Goal: Task Accomplishment & Management: Complete application form

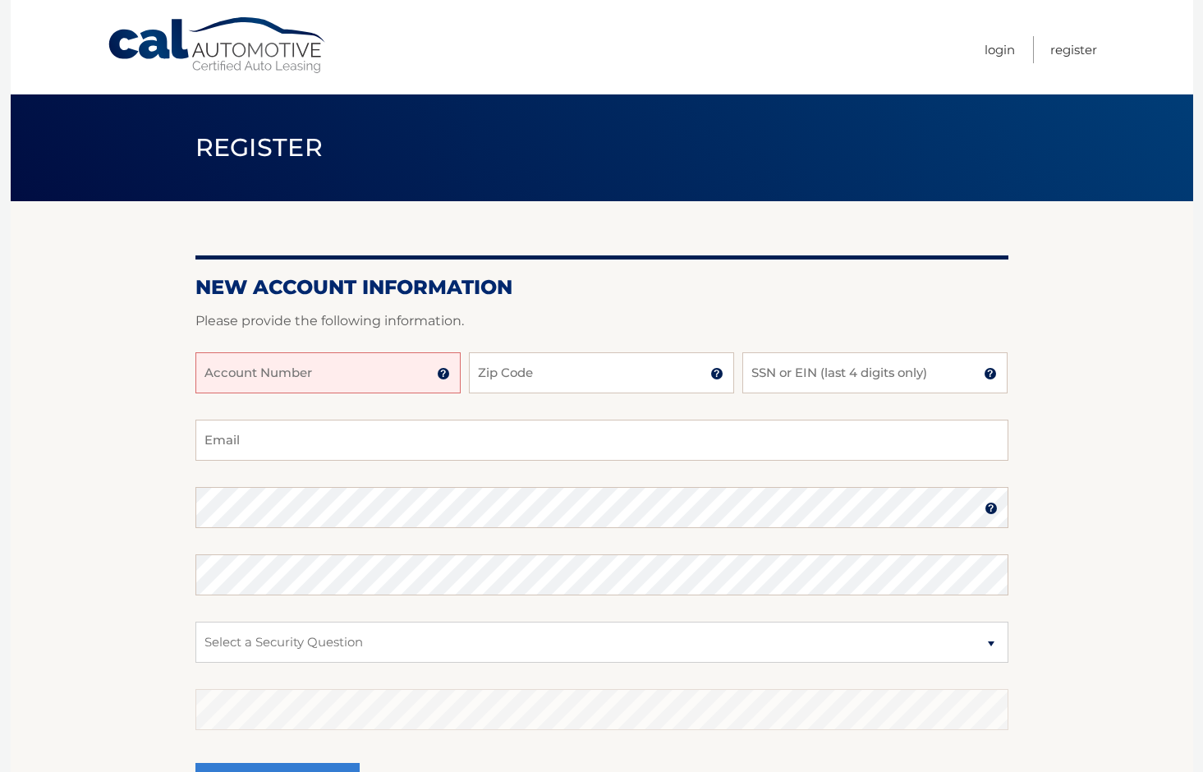
click at [356, 367] on input "Account Number" at bounding box center [327, 372] width 265 height 41
type input "44456010267"
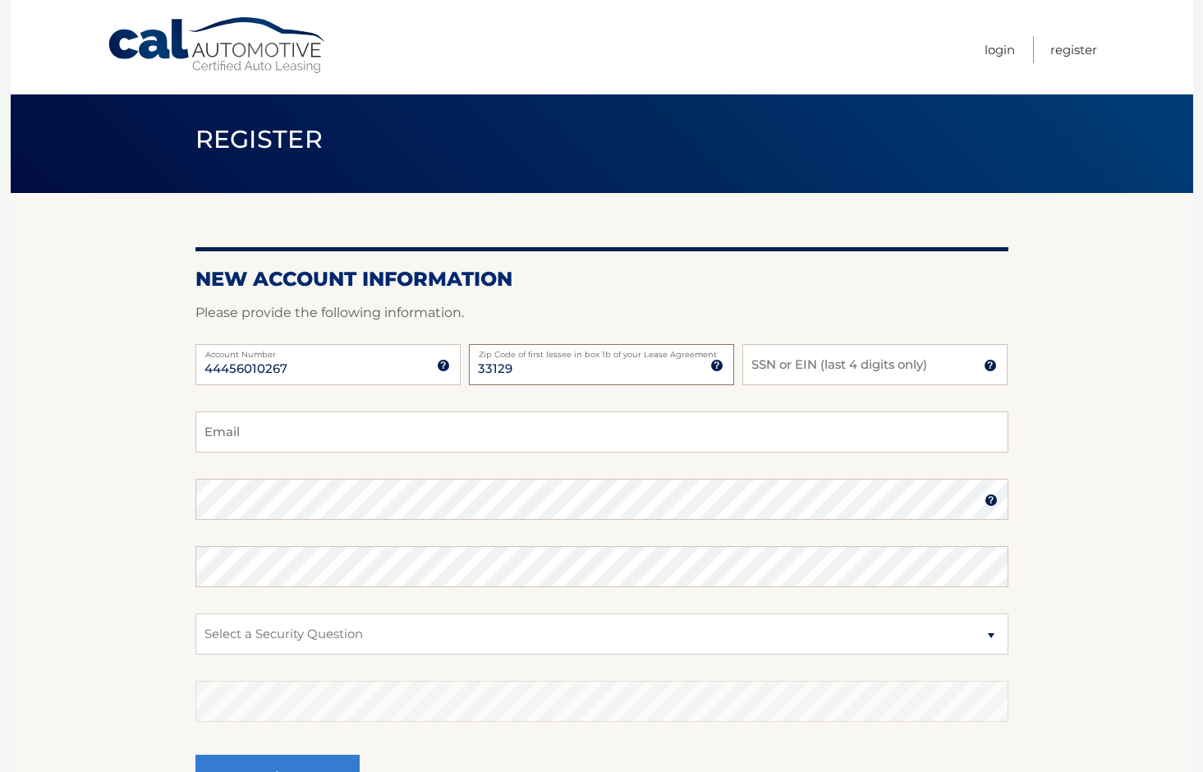
scroll to position [0, 1]
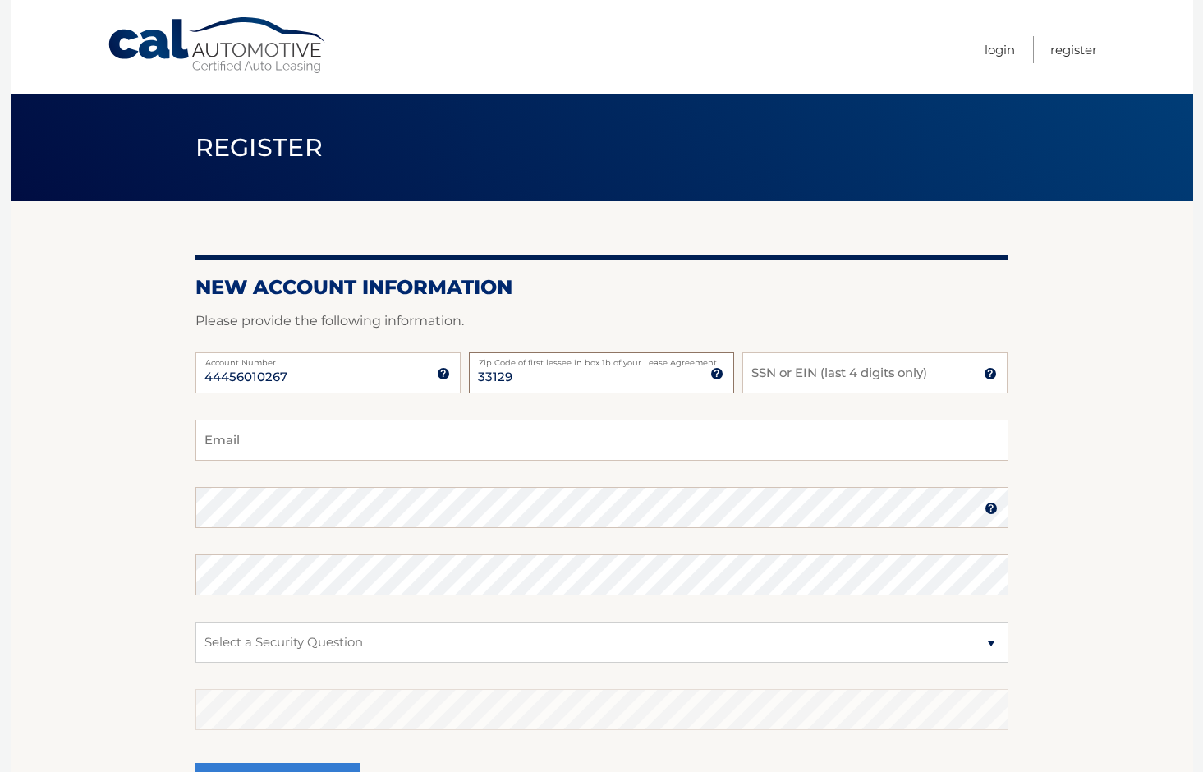
type input "33129"
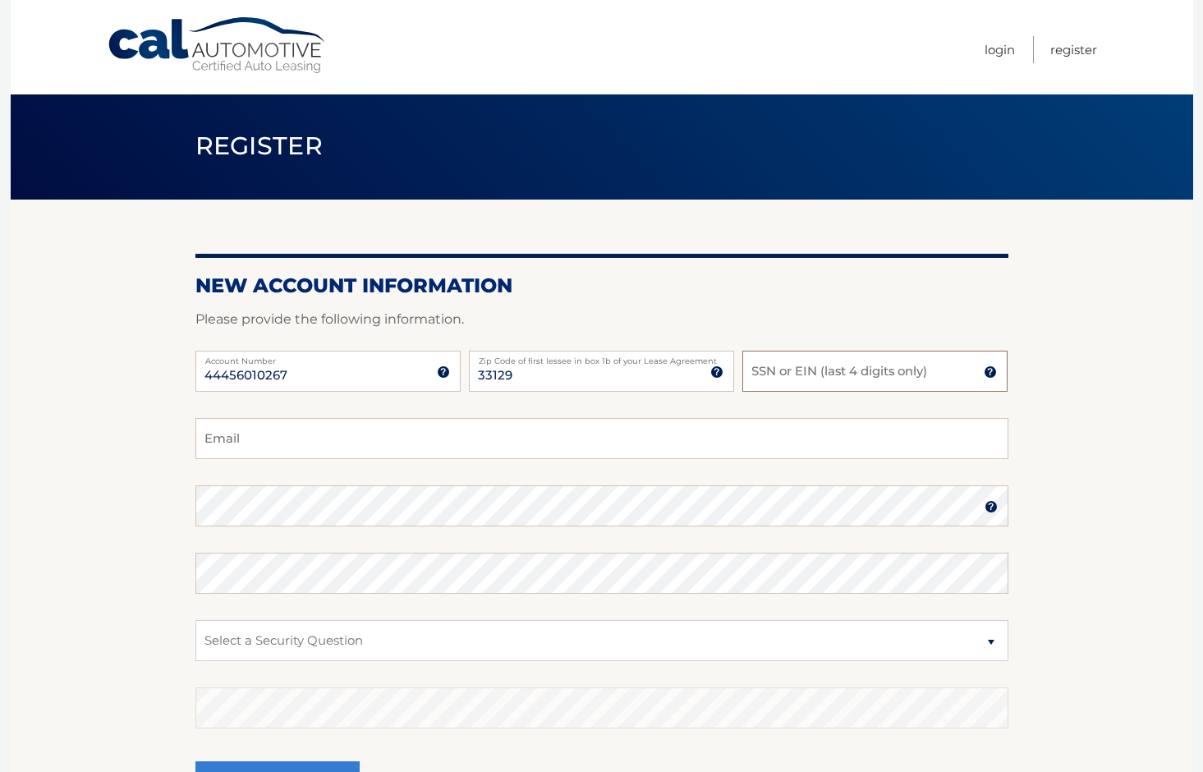
click at [798, 380] on input "SSN or EIN (last 4 digits only)" at bounding box center [874, 371] width 265 height 41
type input "5209"
type input "memontoto@yahoo.com"
click at [990, 505] on img at bounding box center [990, 506] width 13 height 13
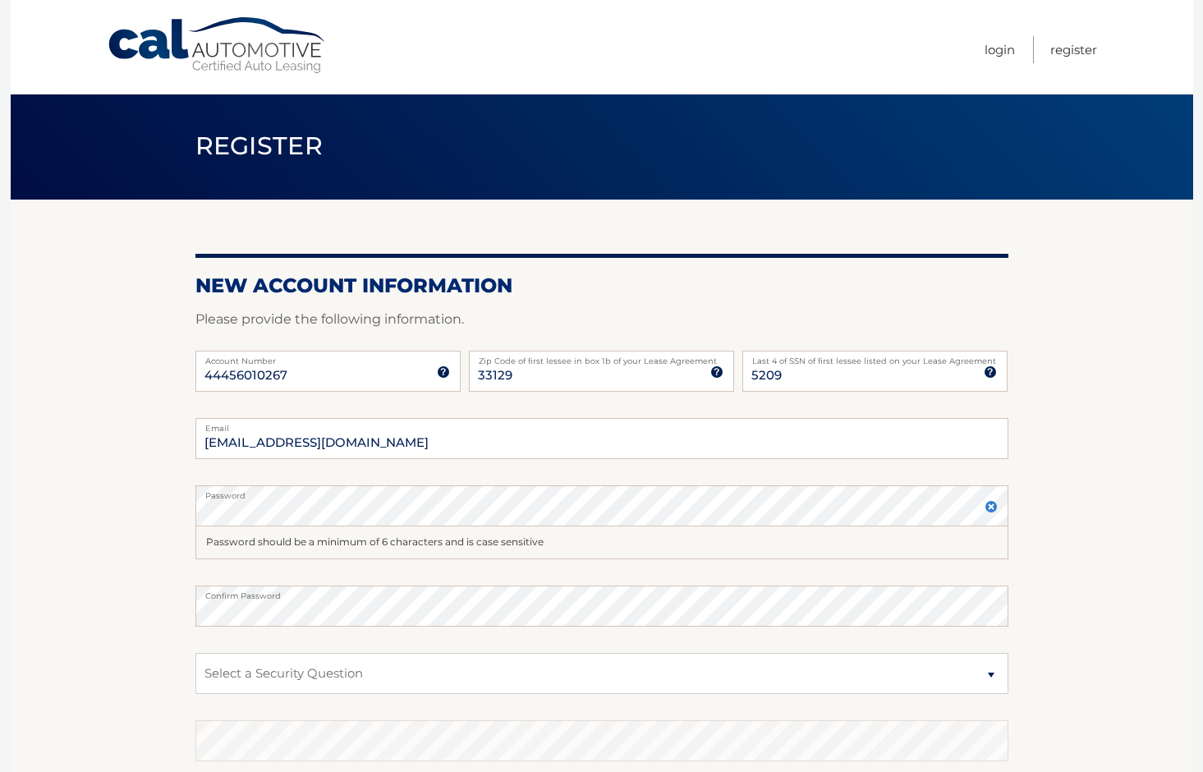
click at [990, 505] on img at bounding box center [990, 506] width 13 height 13
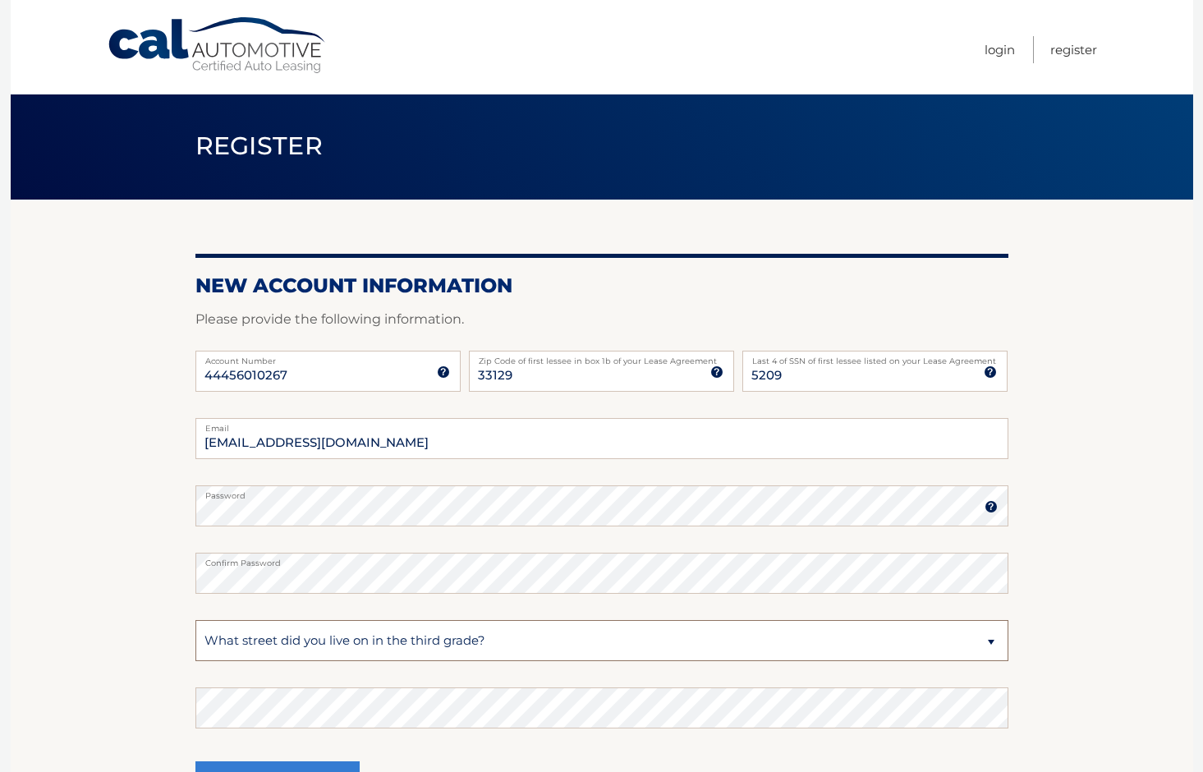
select select "2"
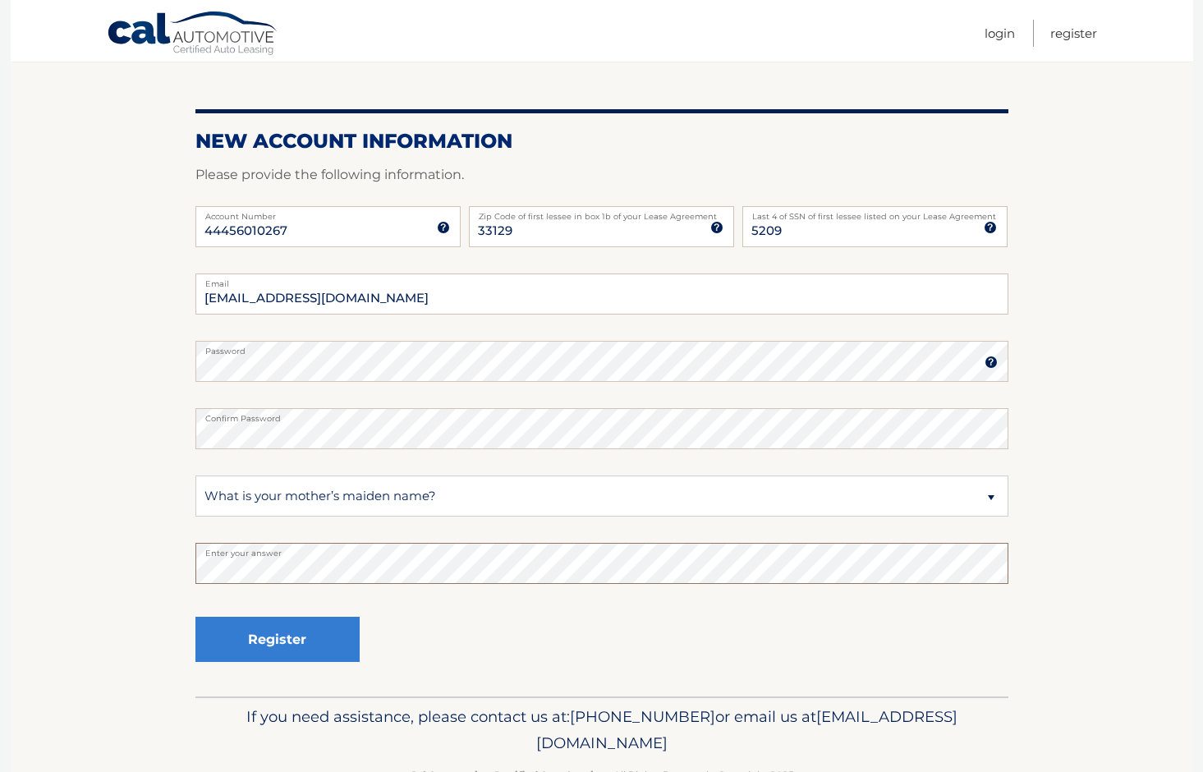
scroll to position [149, 0]
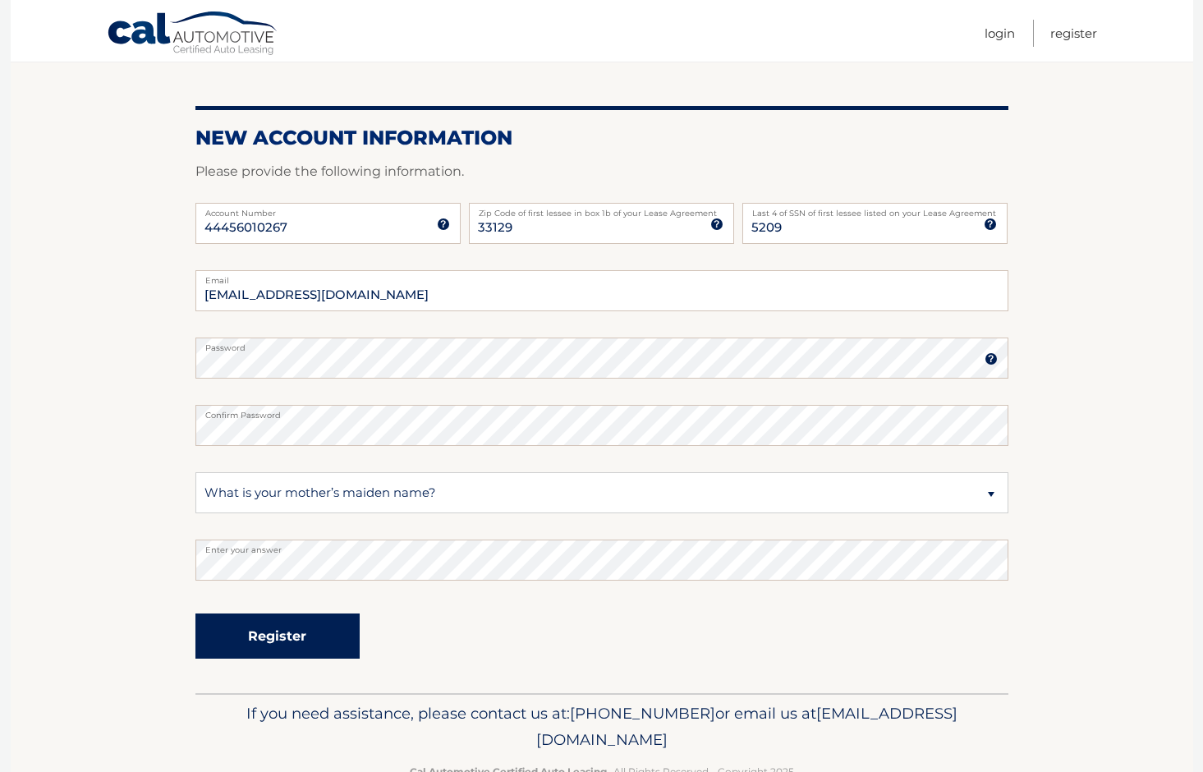
click at [270, 635] on button "Register" at bounding box center [277, 635] width 164 height 45
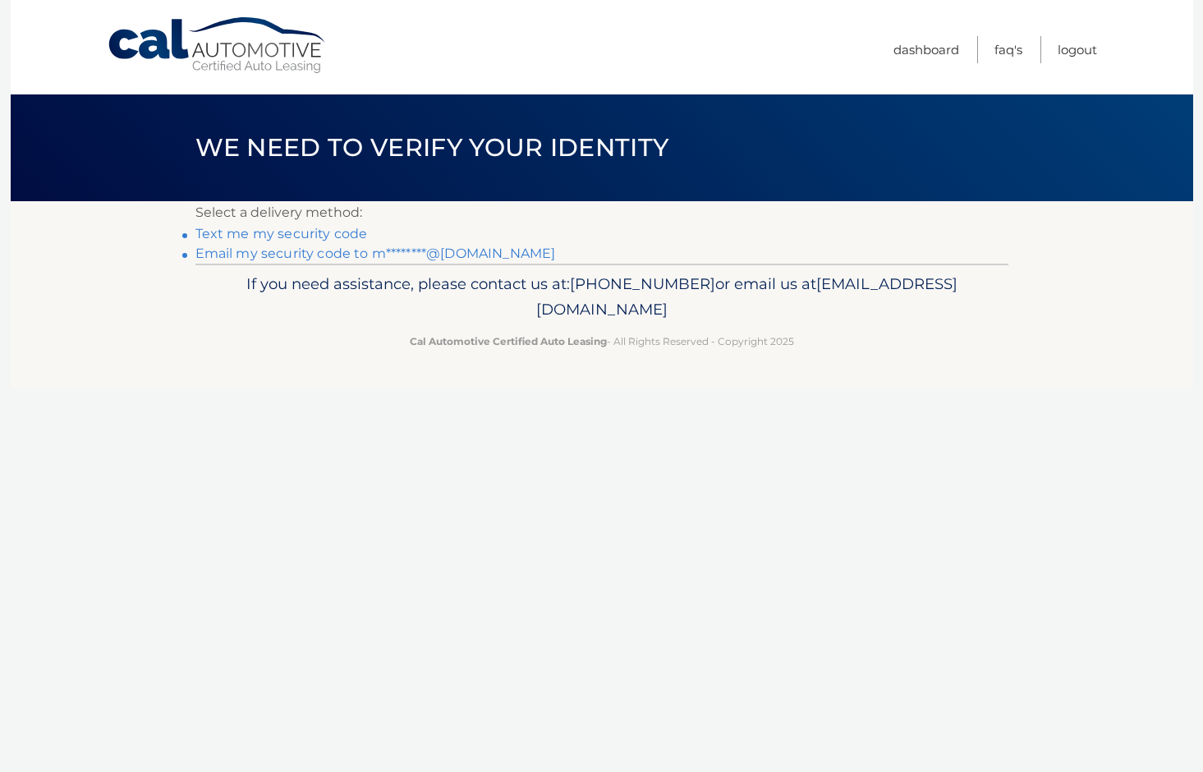
click at [274, 251] on link "Email my security code to m********@[DOMAIN_NAME]" at bounding box center [375, 254] width 360 height 16
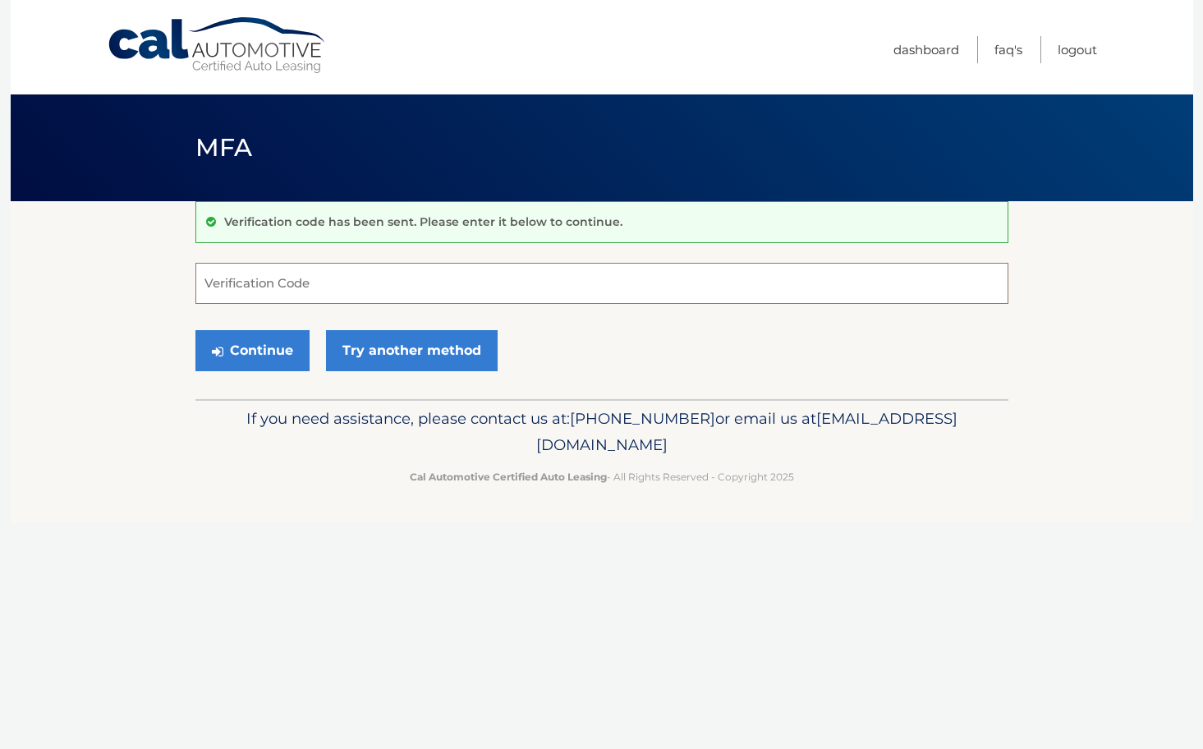
click at [427, 290] on input "Verification Code" at bounding box center [601, 283] width 813 height 41
type input "367314"
click at [243, 350] on button "Continue" at bounding box center [252, 350] width 114 height 41
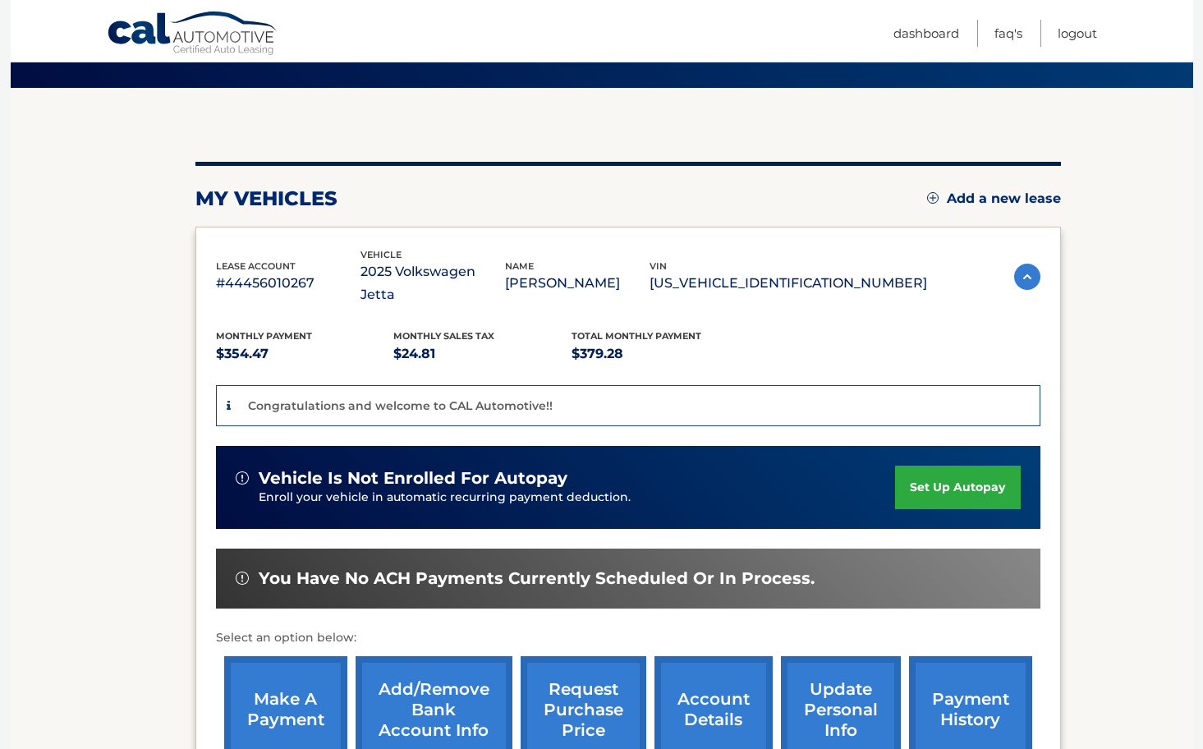
scroll to position [117, 0]
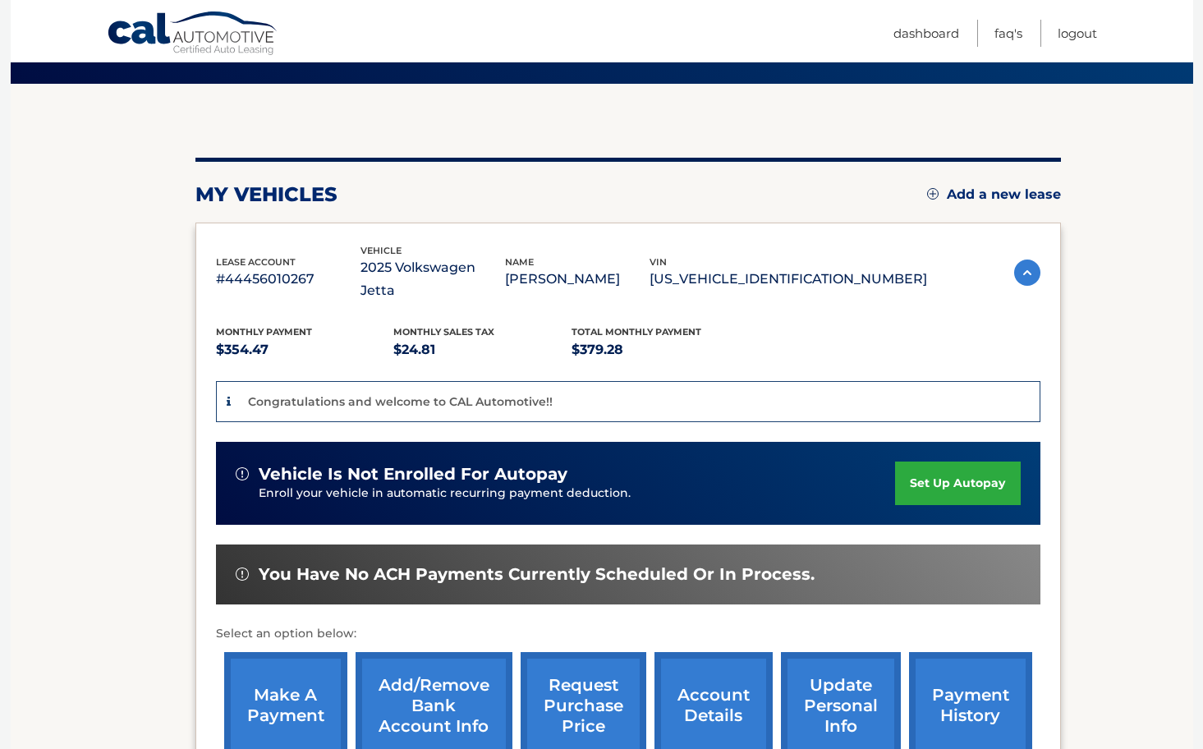
click at [944, 461] on link "set up autopay" at bounding box center [957, 483] width 125 height 44
